Goal: Navigation & Orientation: Find specific page/section

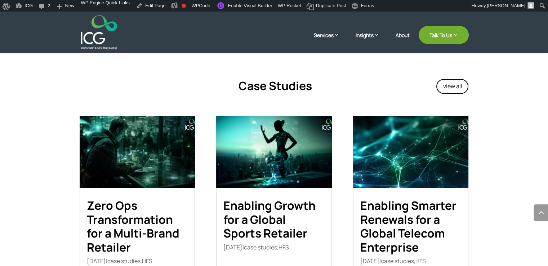
scroll to position [777, 0]
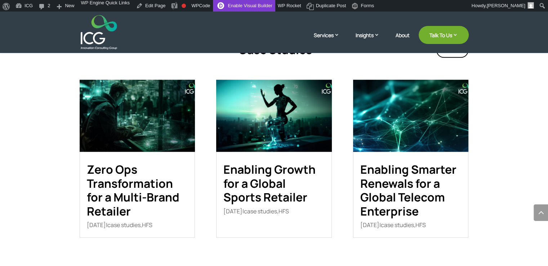
click at [248, 3] on link "Enable Visual Builder" at bounding box center [244, 6] width 62 height 12
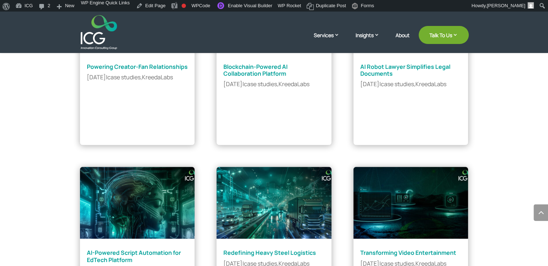
scroll to position [792, 0]
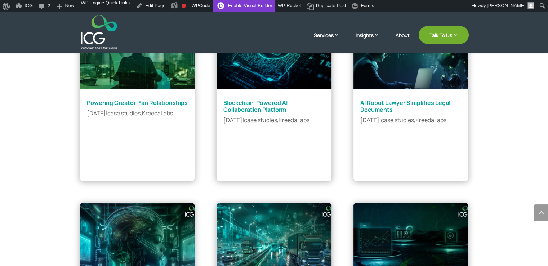
click at [237, 5] on link "Enable Visual Builder" at bounding box center [244, 6] width 62 height 12
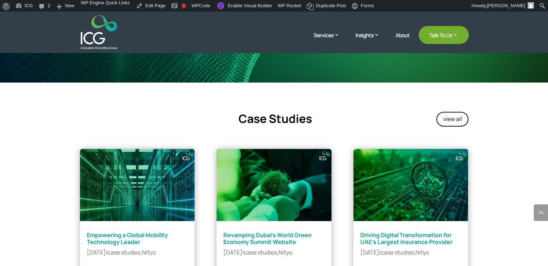
scroll to position [612, 0]
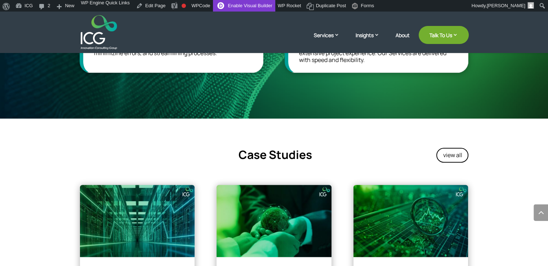
click at [237, 6] on link "Enable Visual Builder" at bounding box center [244, 6] width 62 height 12
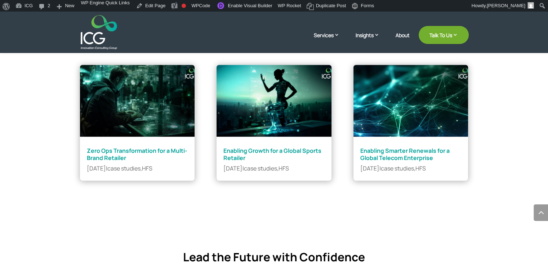
scroll to position [756, 0]
